Goal: Task Accomplishment & Management: Use online tool/utility

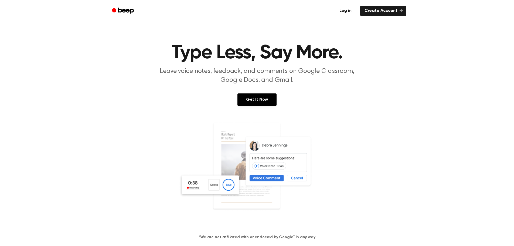
click at [346, 14] on link "Log in" at bounding box center [345, 11] width 23 height 12
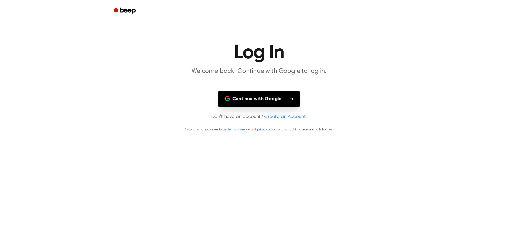
click at [274, 93] on button "Continue with Google" at bounding box center [259, 99] width 82 height 16
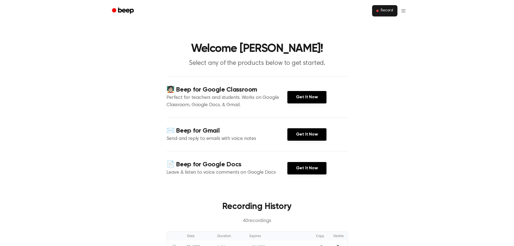
click at [379, 12] on button "Record" at bounding box center [384, 10] width 25 height 11
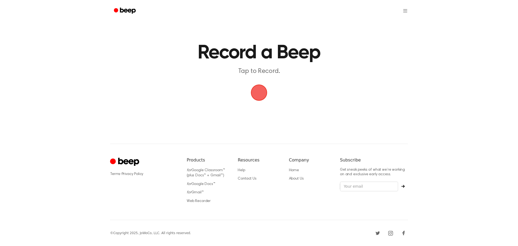
click at [255, 88] on span "button" at bounding box center [258, 92] width 15 height 15
